Goal: Task Accomplishment & Management: Use online tool/utility

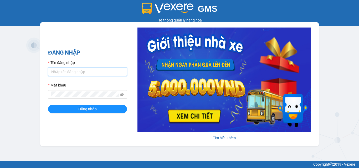
click at [79, 71] on input "Tên đăng nhập" at bounding box center [87, 72] width 79 height 8
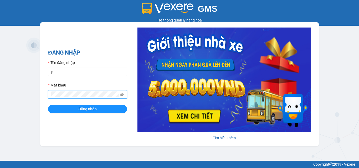
click at [48, 105] on button "Đăng nhập" at bounding box center [87, 109] width 79 height 8
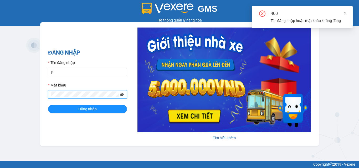
click at [122, 94] on icon "eye-invisible" at bounding box center [122, 94] width 4 height 3
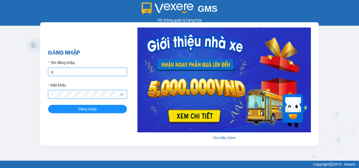
click at [86, 73] on input "p" at bounding box center [87, 72] width 79 height 8
type input "phuongchi.phucanex"
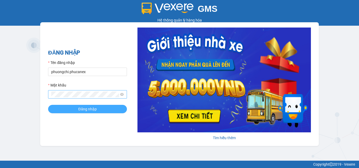
click at [92, 110] on span "Đăng nhập" at bounding box center [87, 109] width 18 height 6
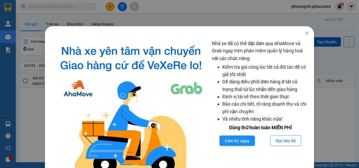
click at [334, 107] on div "Nhà xe đã có thể đặt đơn qua AhaMove và Grab ngay trên phần mềm quản lý hàng ho…" at bounding box center [179, 84] width 359 height 168
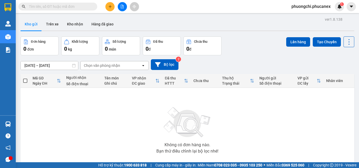
click at [80, 5] on input "text" at bounding box center [60, 7] width 62 height 6
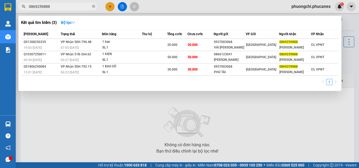
type input "0869259888"
click at [94, 6] on icon "close-circle" at bounding box center [93, 6] width 3 height 3
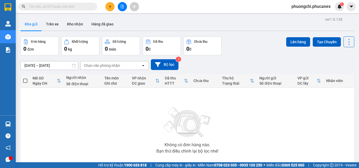
click at [82, 6] on input "text" at bounding box center [60, 7] width 62 height 6
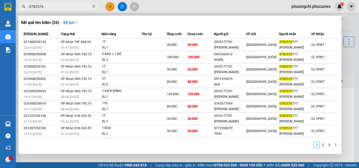
type input "0782576"
click at [94, 5] on span at bounding box center [93, 6] width 3 height 5
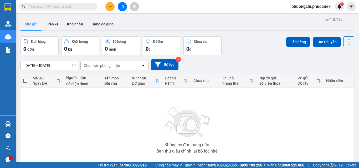
click at [85, 6] on input "text" at bounding box center [60, 7] width 62 height 6
click at [80, 5] on input "text" at bounding box center [60, 7] width 62 height 6
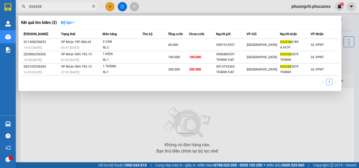
type input "034338"
click at [94, 6] on icon "close-circle" at bounding box center [93, 6] width 3 height 3
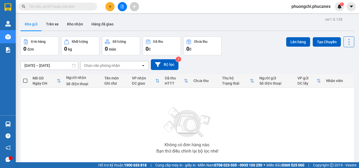
click at [86, 6] on input "text" at bounding box center [60, 7] width 62 height 6
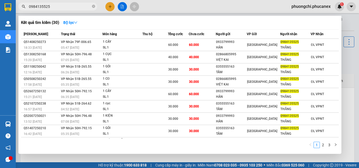
type input "0984135525"
drag, startPoint x: 95, startPoint y: 6, endPoint x: 84, endPoint y: 7, distance: 10.3
click at [94, 6] on icon "close-circle" at bounding box center [93, 6] width 3 height 3
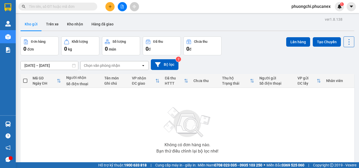
drag, startPoint x: 80, startPoint y: 7, endPoint x: 84, endPoint y: 7, distance: 3.2
click at [82, 7] on input "text" at bounding box center [60, 7] width 62 height 6
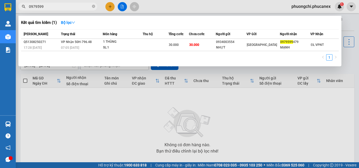
type input "0979599"
click at [94, 7] on icon "close-circle" at bounding box center [93, 6] width 3 height 3
click at [87, 6] on input "text" at bounding box center [60, 7] width 62 height 6
type input "0813037"
click at [93, 4] on span at bounding box center [93, 6] width 3 height 5
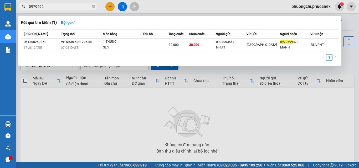
click at [81, 6] on input "text" at bounding box center [60, 7] width 62 height 6
type input "0911515258"
click at [91, 6] on span "0911515258" at bounding box center [57, 7] width 79 height 8
click at [95, 7] on icon "close-circle" at bounding box center [93, 6] width 3 height 3
click at [90, 6] on input "text" at bounding box center [60, 7] width 62 height 6
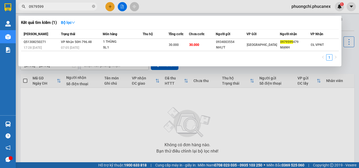
type input "07725888"
click at [92, 7] on icon "close-circle" at bounding box center [93, 6] width 3 height 3
click at [86, 8] on input "text" at bounding box center [60, 7] width 62 height 6
type input "03861935"
click at [64, 7] on input "03861935" at bounding box center [60, 7] width 62 height 6
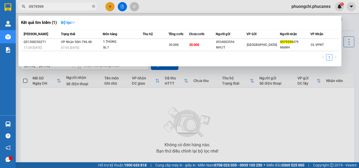
click at [93, 7] on icon "close-circle" at bounding box center [93, 6] width 3 height 3
click at [82, 6] on input "text" at bounding box center [60, 7] width 62 height 6
type input "ABC"
click div "05:47 - 15/08"
type input "0792904492"
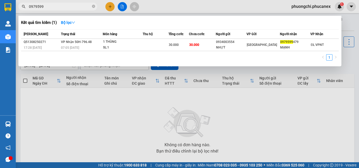
type input "HÙNG"
type input "0903199396"
type input "LAN ABC 2"
type input "90.000"
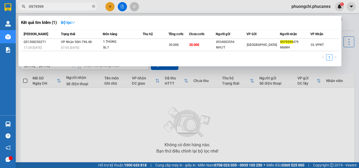
scroll to position [27, 0]
click span "Lưu và In"
click span "In mẫu A5"
click at [50, 8] on input "ABC" at bounding box center [60, 7] width 62 height 6
click at [54, 6] on input "ABC" at bounding box center [60, 7] width 62 height 6
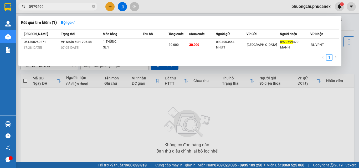
click div "In mẫu A5"
click at [56, 6] on input "ABC" at bounding box center [60, 7] width 62 height 6
click div "Q51408250150"
type input "02839708224"
type input "ABC TÂN BÌNH"
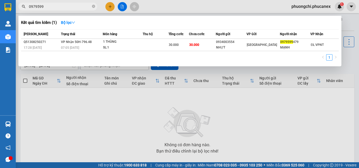
type input "0332899935"
type input "ABC NHA TRANG ( TÂM )"
type input "40.000"
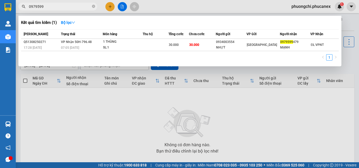
click span "Lưu và In"
click span "In mẫu A5"
click at [53, 7] on input "ABC" at bounding box center [60, 7] width 62 height 6
